Goal: Register for event/course

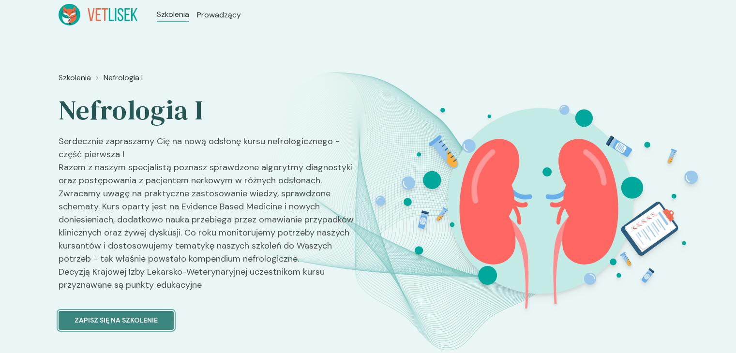
click at [98, 318] on p "Zapisz się na szkolenie" at bounding box center [116, 321] width 83 height 10
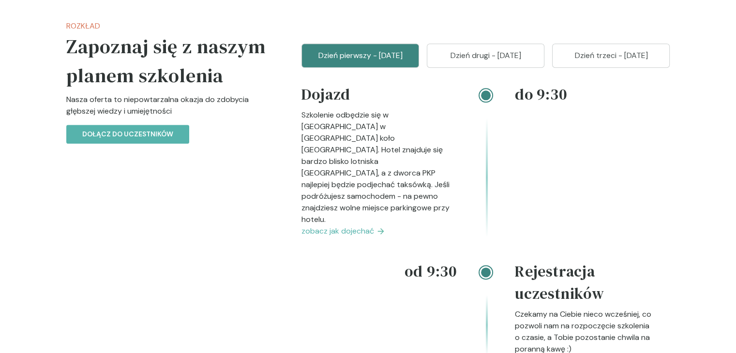
scroll to position [1129, 0]
click at [467, 61] on p "Dzień drugi - [DATE]" at bounding box center [485, 55] width 93 height 12
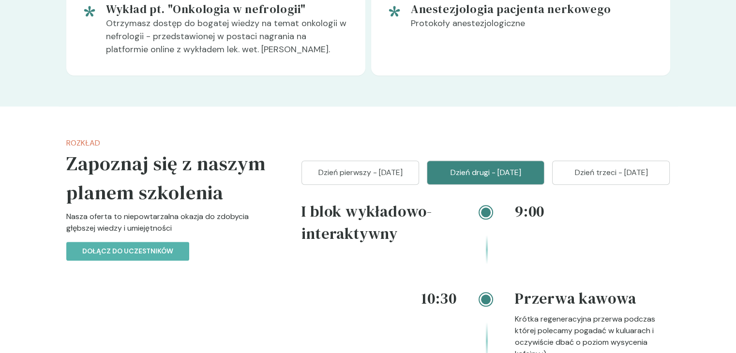
scroll to position [997, 0]
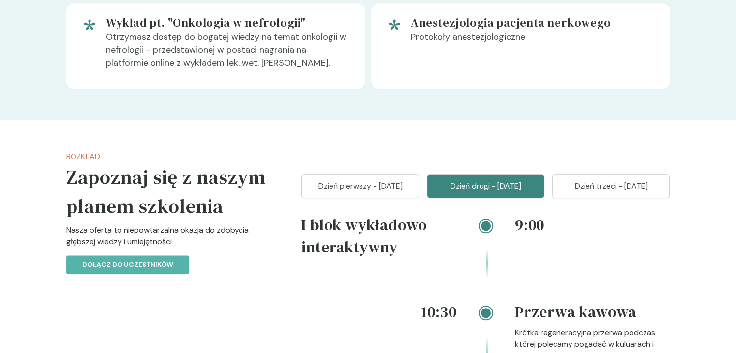
click at [604, 192] on p "Dzień trzeci - [DATE]" at bounding box center [611, 187] width 93 height 12
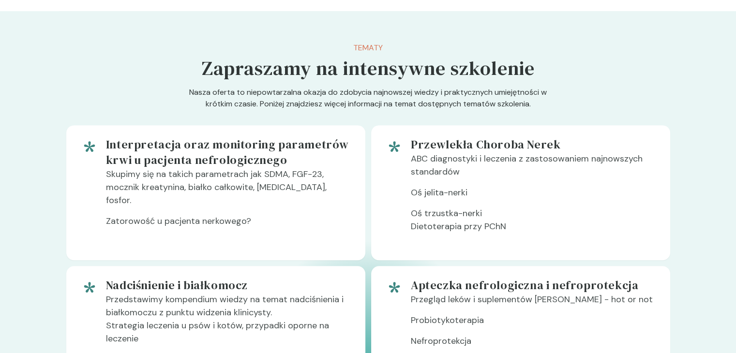
scroll to position [0, 0]
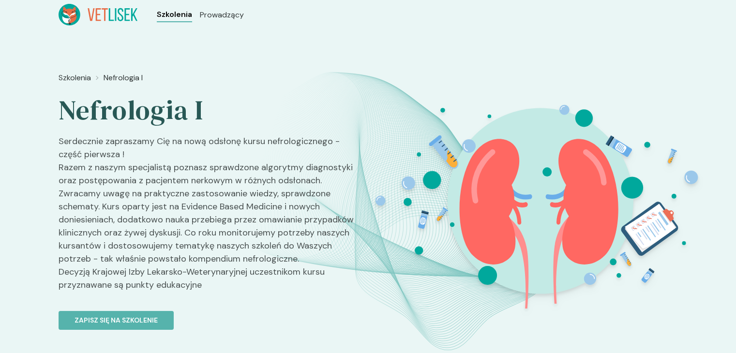
click at [167, 13] on span "Szkolenia" at bounding box center [174, 15] width 35 height 12
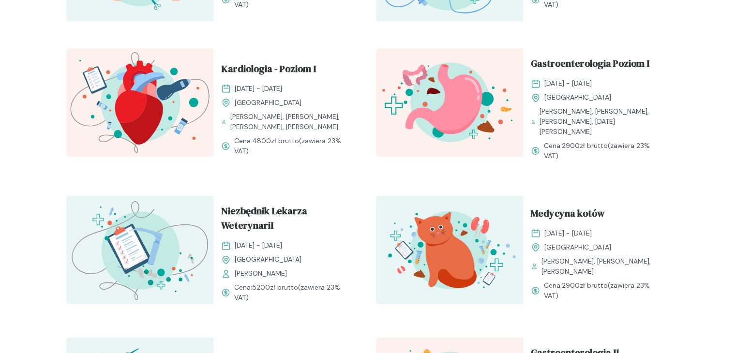
scroll to position [589, 0]
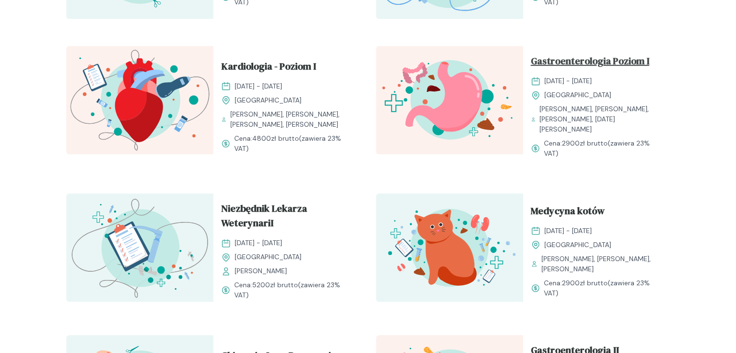
click at [559, 61] on span "Gastroenterologia Poziom I" at bounding box center [590, 63] width 119 height 18
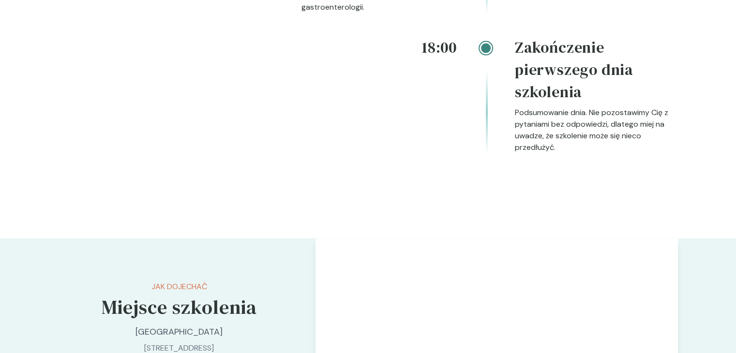
scroll to position [2185, 0]
